Goal: Information Seeking & Learning: Learn about a topic

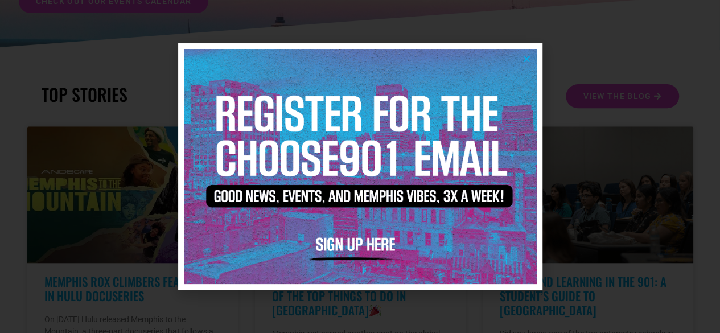
click at [523, 58] on icon "Close" at bounding box center [527, 59] width 9 height 9
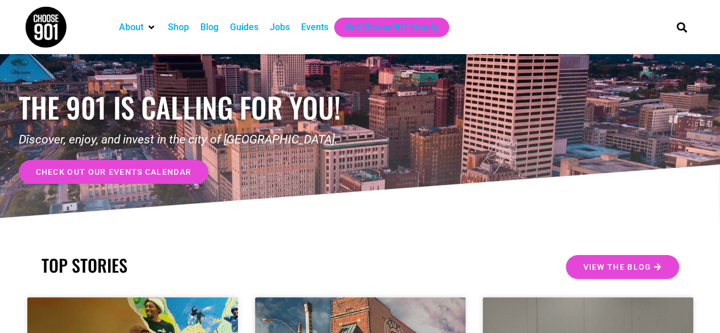
click at [288, 23] on div "Jobs" at bounding box center [280, 27] width 20 height 14
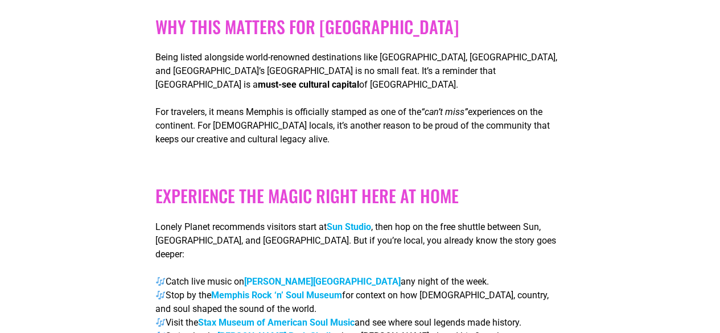
scroll to position [911, 0]
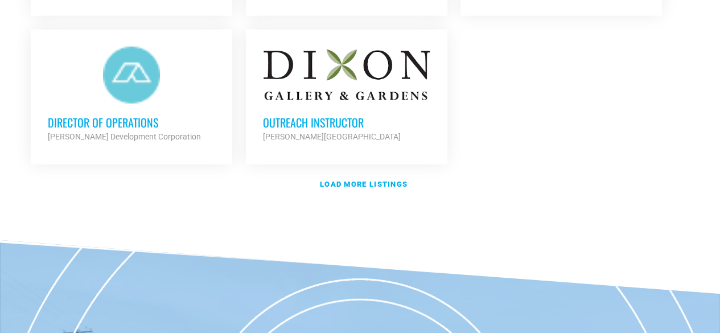
scroll to position [1480, 0]
click at [339, 179] on strong "Load more listings" at bounding box center [364, 183] width 88 height 9
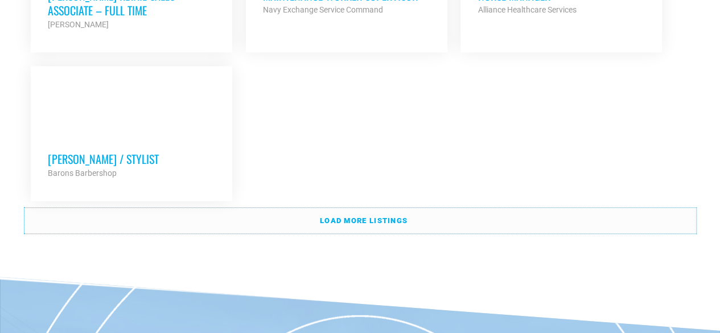
scroll to position [2619, 0]
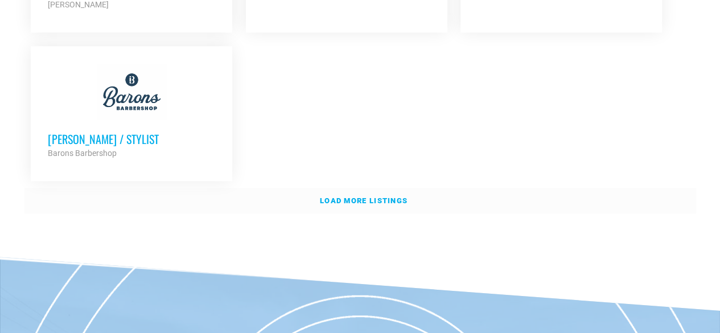
click at [312, 188] on link "Load more listings" at bounding box center [360, 201] width 672 height 26
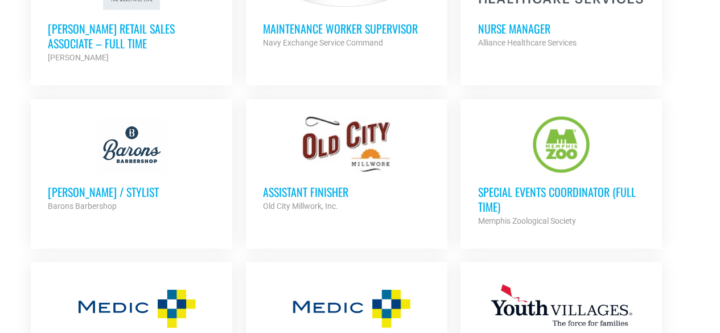
scroll to position [2448, 0]
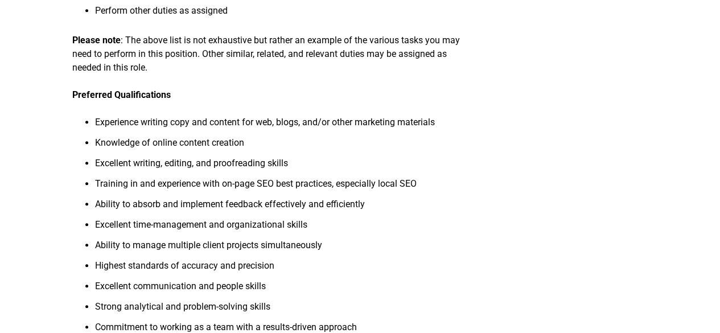
scroll to position [455, 0]
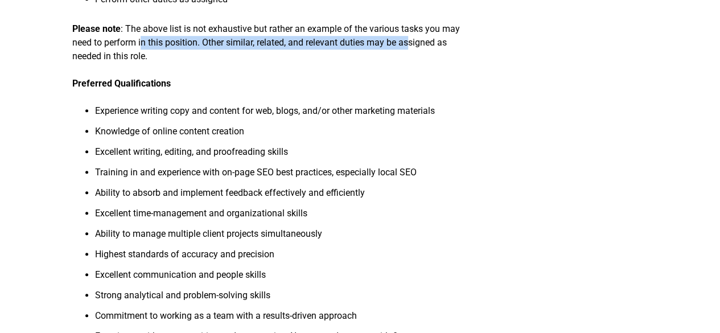
drag, startPoint x: 143, startPoint y: 46, endPoint x: 411, endPoint y: 44, distance: 268.2
click at [411, 44] on p "Please note : The above list is not exhaustive but rather an example of the var…" at bounding box center [266, 42] width 389 height 41
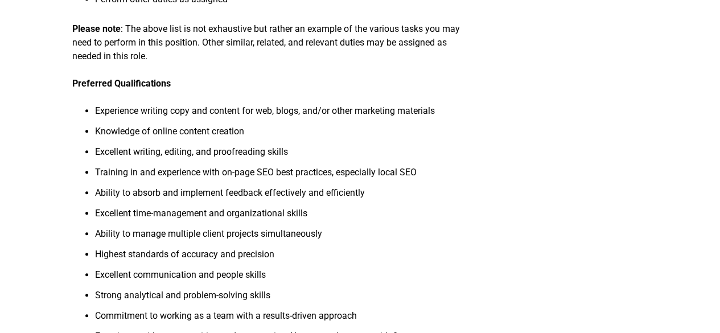
click at [379, 52] on p "Please note : The above list is not exhaustive but rather an example of the var…" at bounding box center [266, 42] width 389 height 41
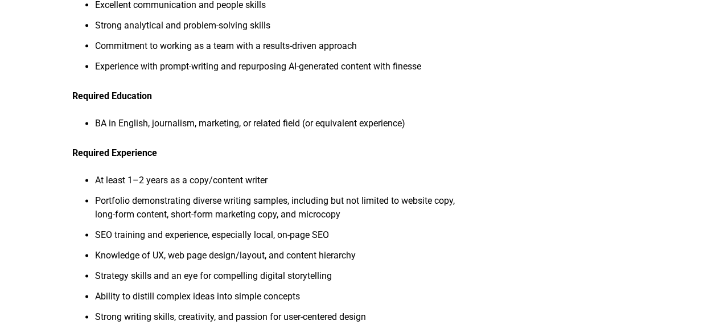
scroll to position [740, 0]
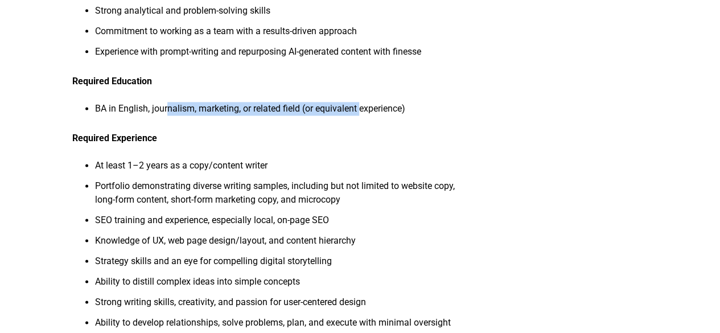
drag, startPoint x: 169, startPoint y: 113, endPoint x: 384, endPoint y: 98, distance: 215.1
click at [382, 100] on div "About the Job Neon Canvas is on the hunt for a dynamic, full-time Web Copy/Cont…" at bounding box center [266, 51] width 389 height 1333
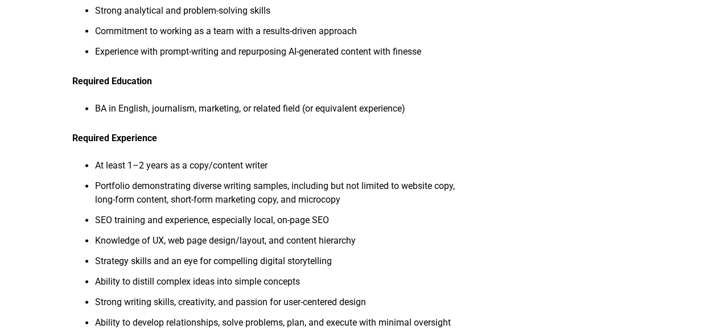
click at [384, 98] on div "About the Job Neon Canvas is on the hunt for a dynamic, full-time Web Copy/Cont…" at bounding box center [266, 51] width 389 height 1333
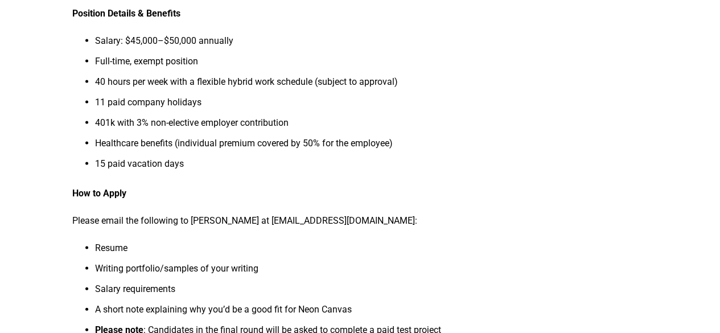
scroll to position [1082, 0]
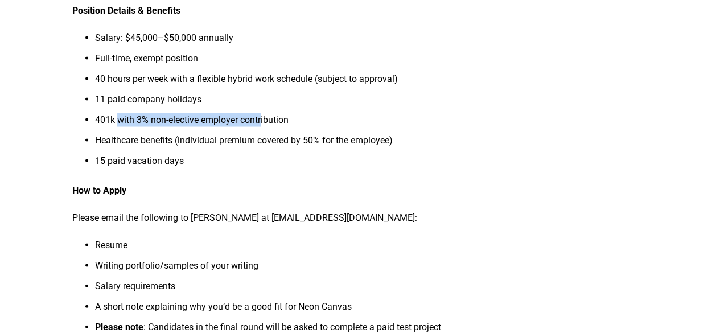
drag, startPoint x: 115, startPoint y: 125, endPoint x: 264, endPoint y: 122, distance: 149.2
click at [264, 122] on li "401k with 3% non-elective employer contribution" at bounding box center [278, 123] width 366 height 20
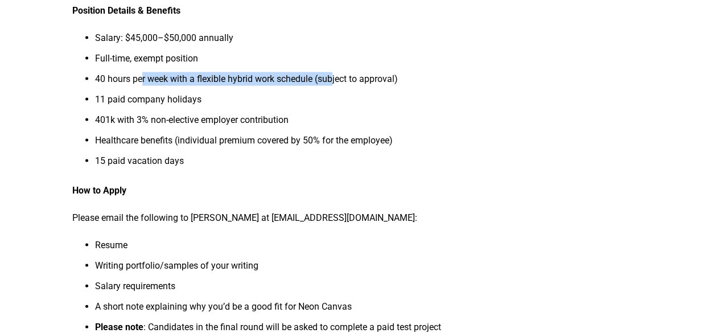
drag, startPoint x: 142, startPoint y: 77, endPoint x: 334, endPoint y: 87, distance: 191.6
click at [334, 87] on li "40 hours per week with a flexible hybrid work schedule (subject to approval)" at bounding box center [278, 82] width 366 height 20
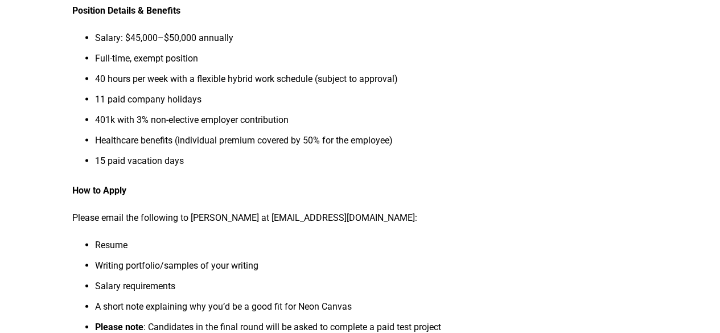
click at [336, 80] on li "40 hours per week with a flexible hybrid work schedule (subject to approval)" at bounding box center [278, 82] width 366 height 20
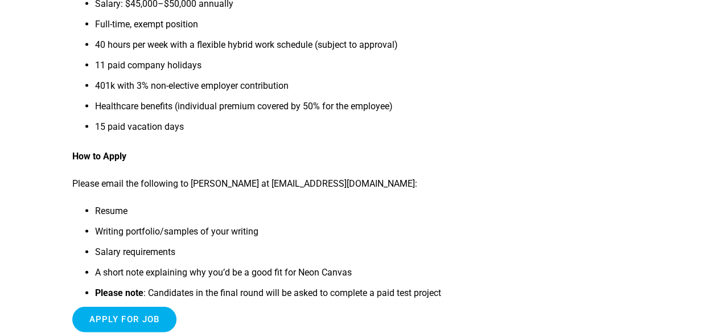
scroll to position [1139, 0]
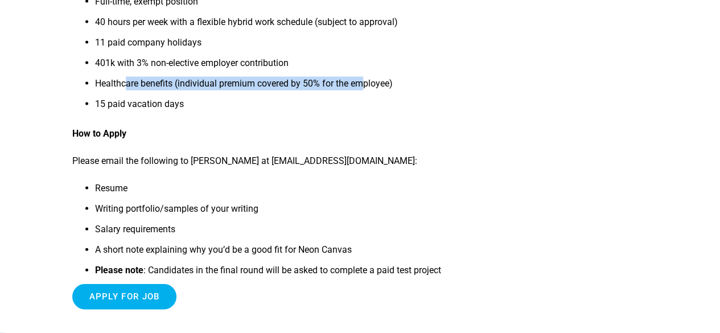
drag, startPoint x: 127, startPoint y: 86, endPoint x: 365, endPoint y: 81, distance: 238.0
click at [365, 81] on li "Healthcare benefits (individual premium covered by 50% for the employee)" at bounding box center [278, 87] width 366 height 20
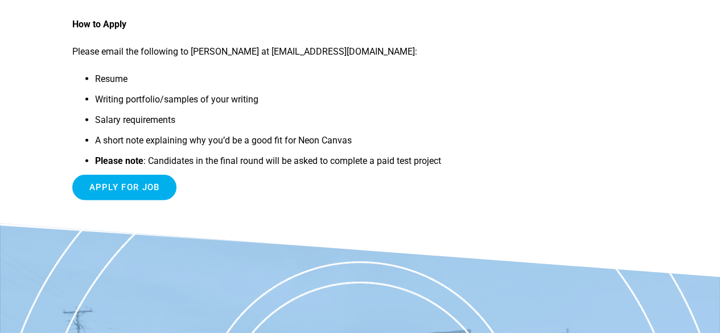
scroll to position [1253, 0]
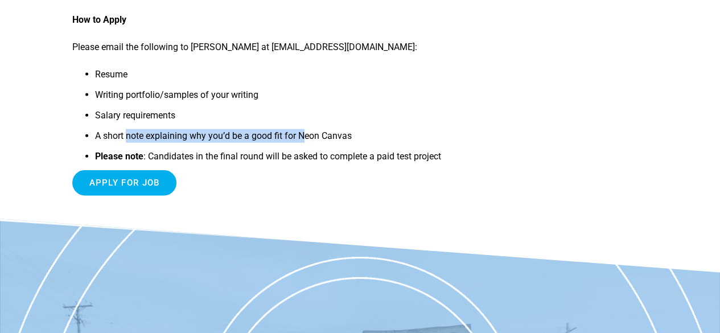
drag, startPoint x: 128, startPoint y: 132, endPoint x: 306, endPoint y: 135, distance: 178.2
click at [306, 135] on li "A short note explaining why you’d be a good fit for Neon Canvas" at bounding box center [278, 139] width 366 height 20
click at [306, 134] on li "A short note explaining why you’d be a good fit for Neon Canvas" at bounding box center [278, 139] width 366 height 20
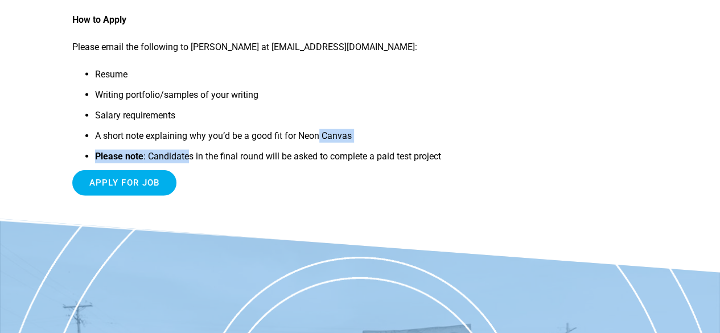
drag, startPoint x: 190, startPoint y: 154, endPoint x: 326, endPoint y: 143, distance: 136.0
click at [326, 143] on ul "Resume Writing portfolio/samples of your writing Salary requirements A short no…" at bounding box center [266, 119] width 389 height 102
click at [335, 160] on li "Please note : Candidates in the final round will be asked to complete a paid te…" at bounding box center [278, 160] width 366 height 20
